Goal: Information Seeking & Learning: Learn about a topic

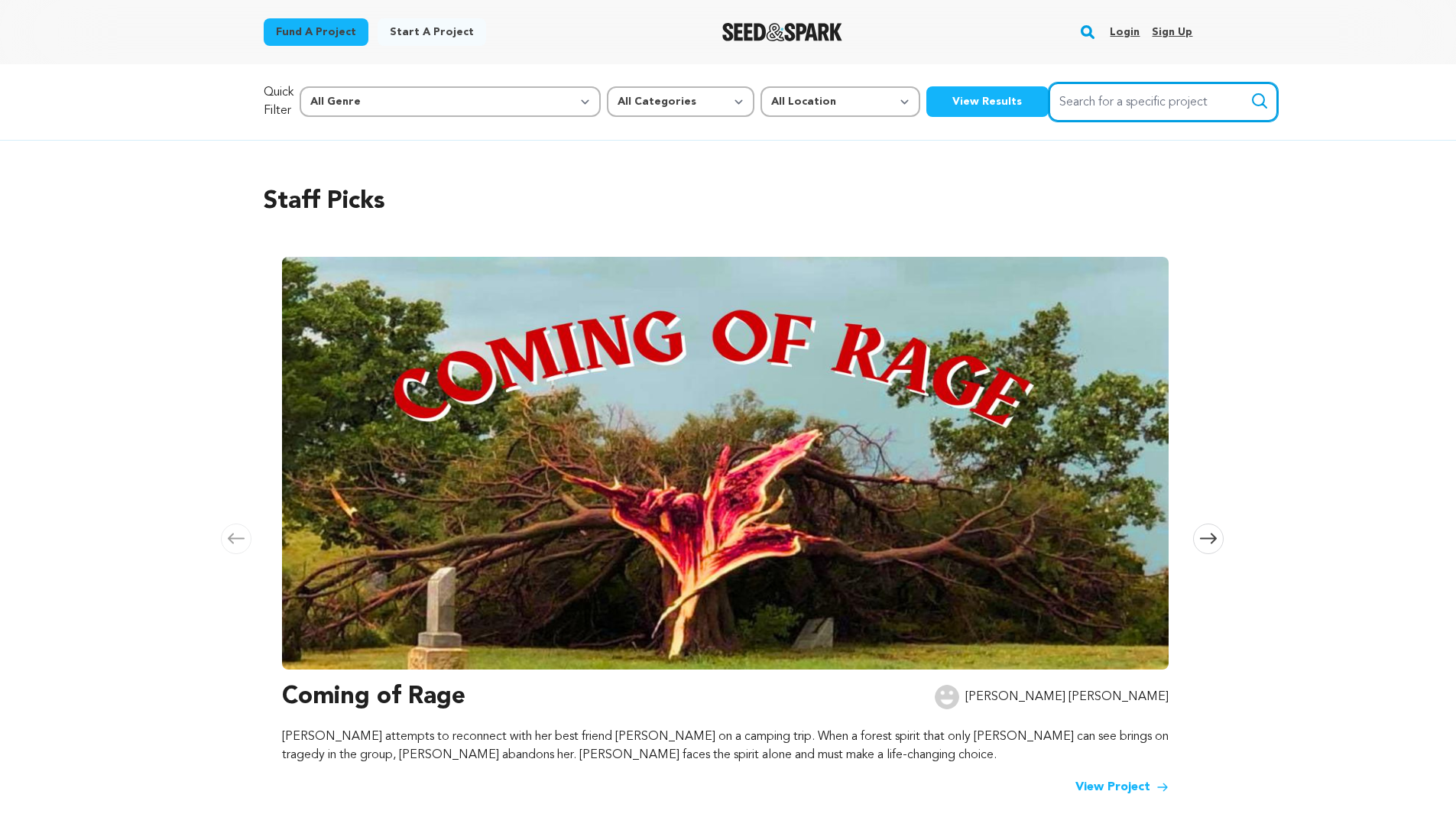
click at [1071, 99] on input "Search for a specific project" at bounding box center [1163, 102] width 229 height 39
type input "[PERSON_NAME]"
click at [1251, 92] on button "Search" at bounding box center [1259, 101] width 19 height 19
